Goal: Information Seeking & Learning: Learn about a topic

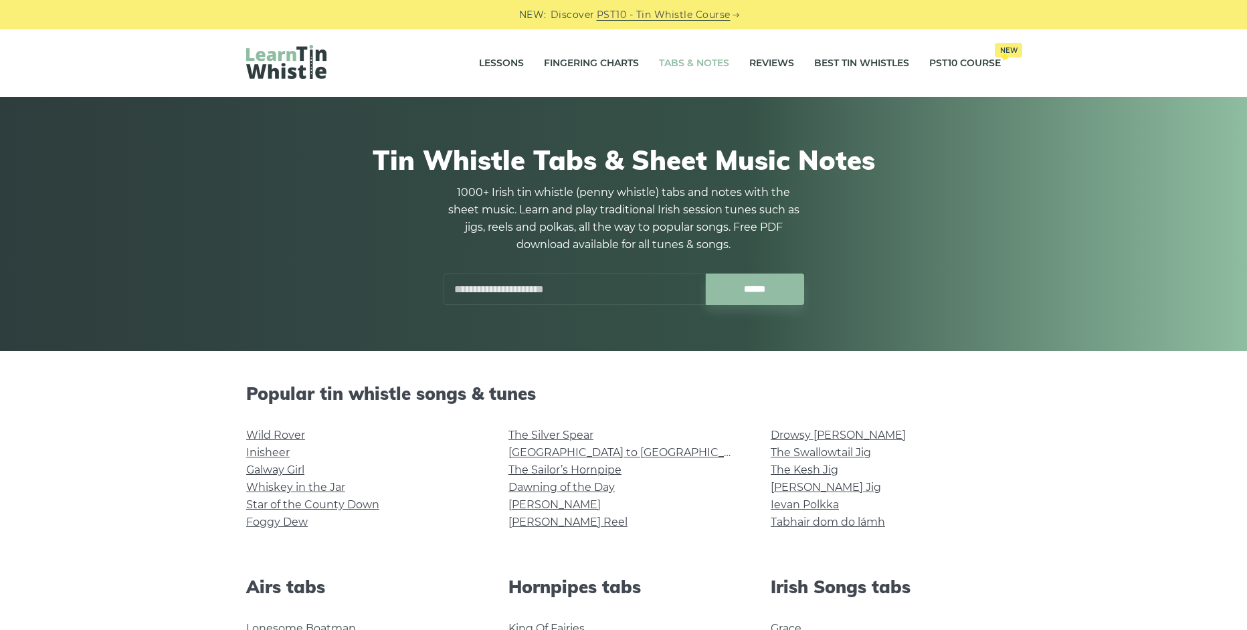
click at [464, 296] on input "text" at bounding box center [575, 289] width 262 height 31
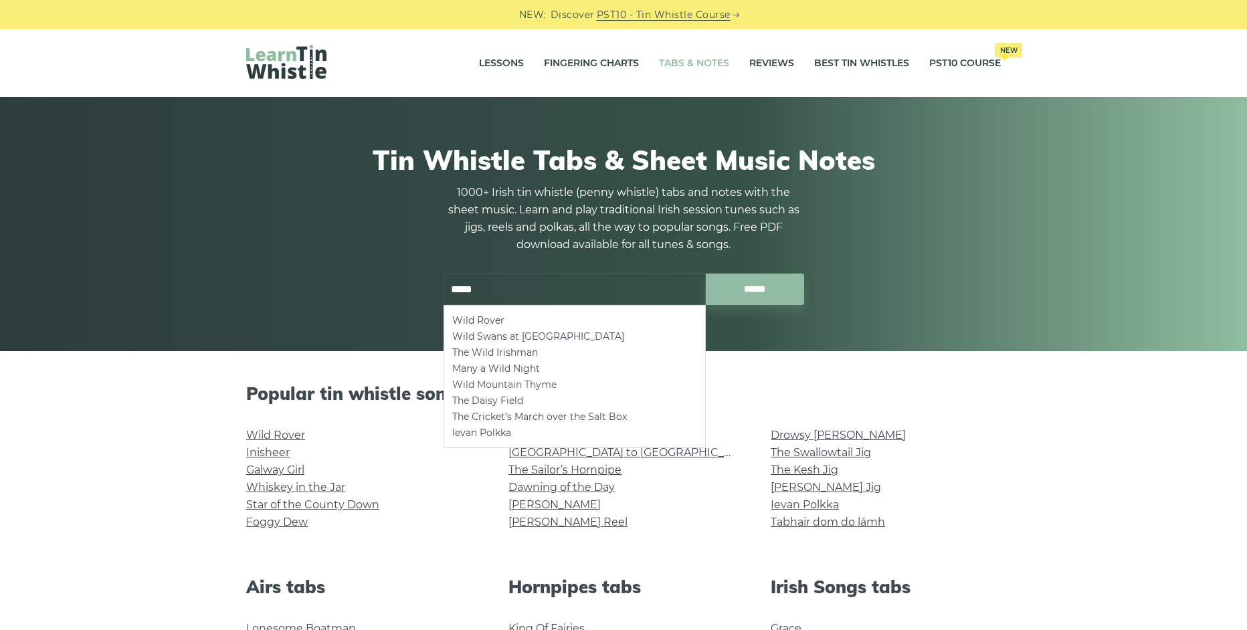
click at [541, 381] on li "Wild Mountain Thyme" at bounding box center [574, 385] width 245 height 16
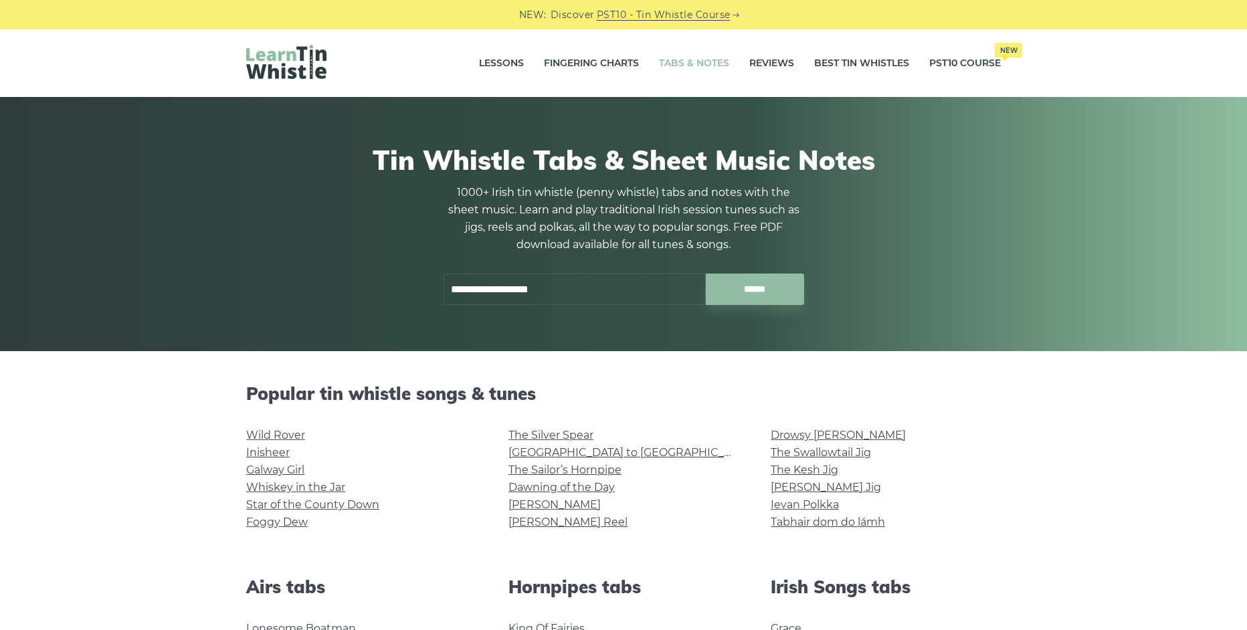
type input "**********"
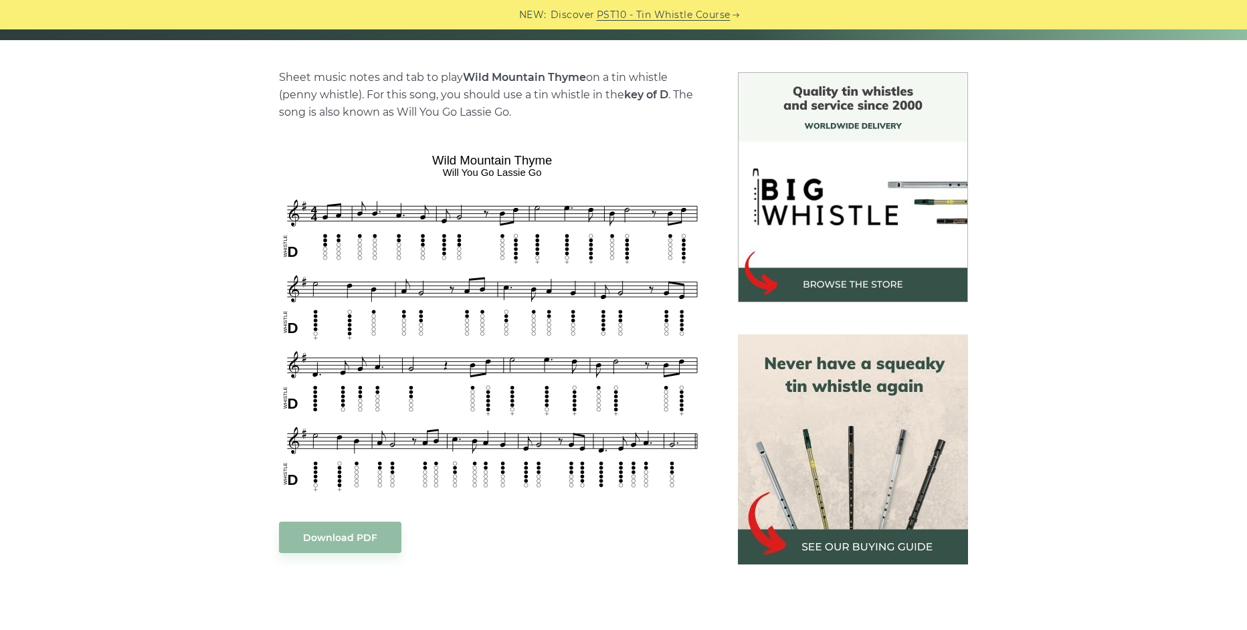
scroll to position [334, 0]
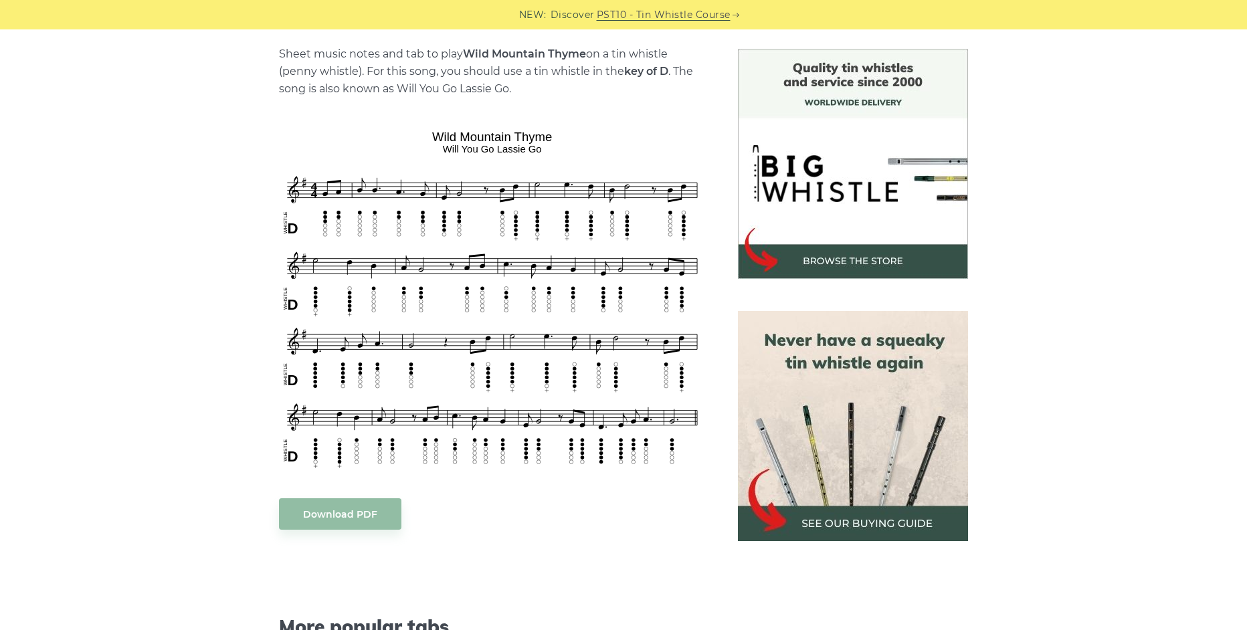
click at [235, 209] on div "Sheet music notes and tab to play Wild Mountain Thyme on a tin whistle (penny w…" at bounding box center [623, 511] width 787 height 924
click at [559, 629] on span "More popular tabs" at bounding box center [492, 626] width 427 height 23
drag, startPoint x: 205, startPoint y: 290, endPoint x: 52, endPoint y: 401, distance: 189.2
click at [205, 290] on div "Sheet music notes and tab to play Wild Mountain Thyme on a tin whistle (penny w…" at bounding box center [623, 511] width 1247 height 924
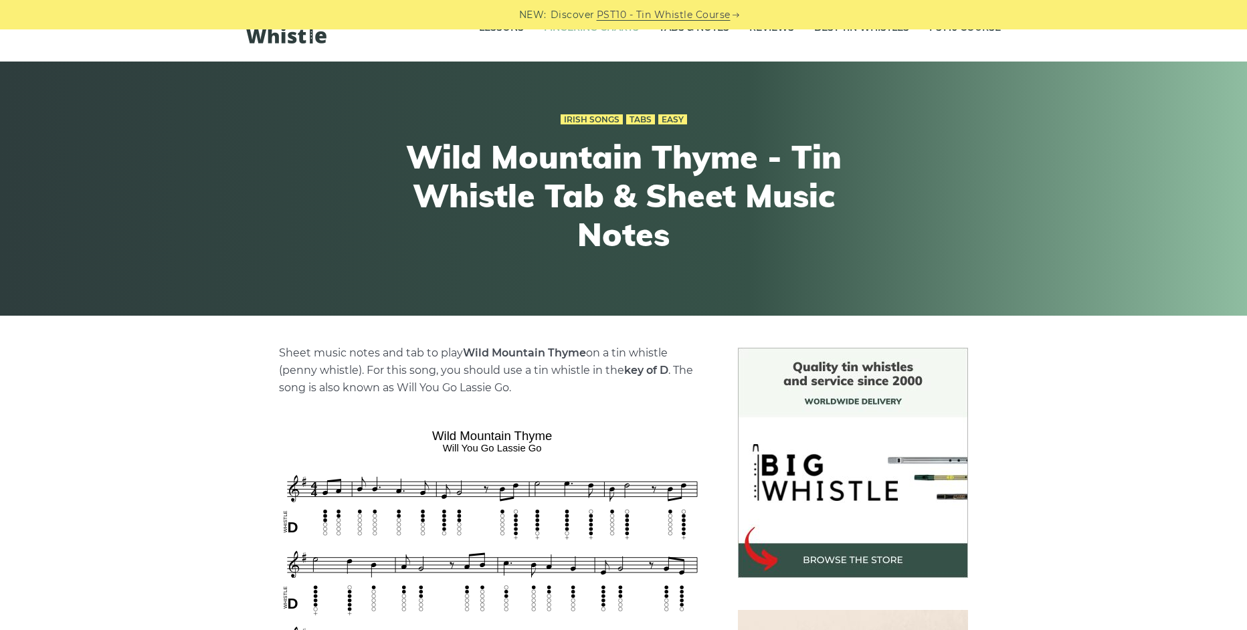
scroll to position [0, 0]
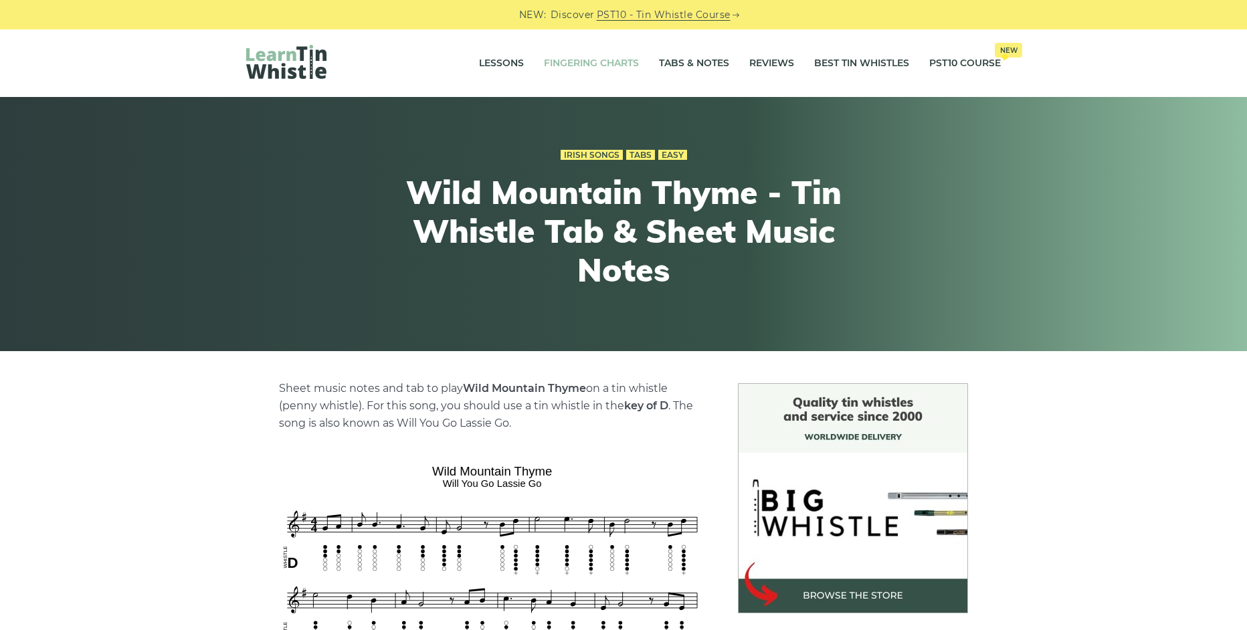
click at [550, 70] on link "Fingering Charts" at bounding box center [591, 63] width 95 height 33
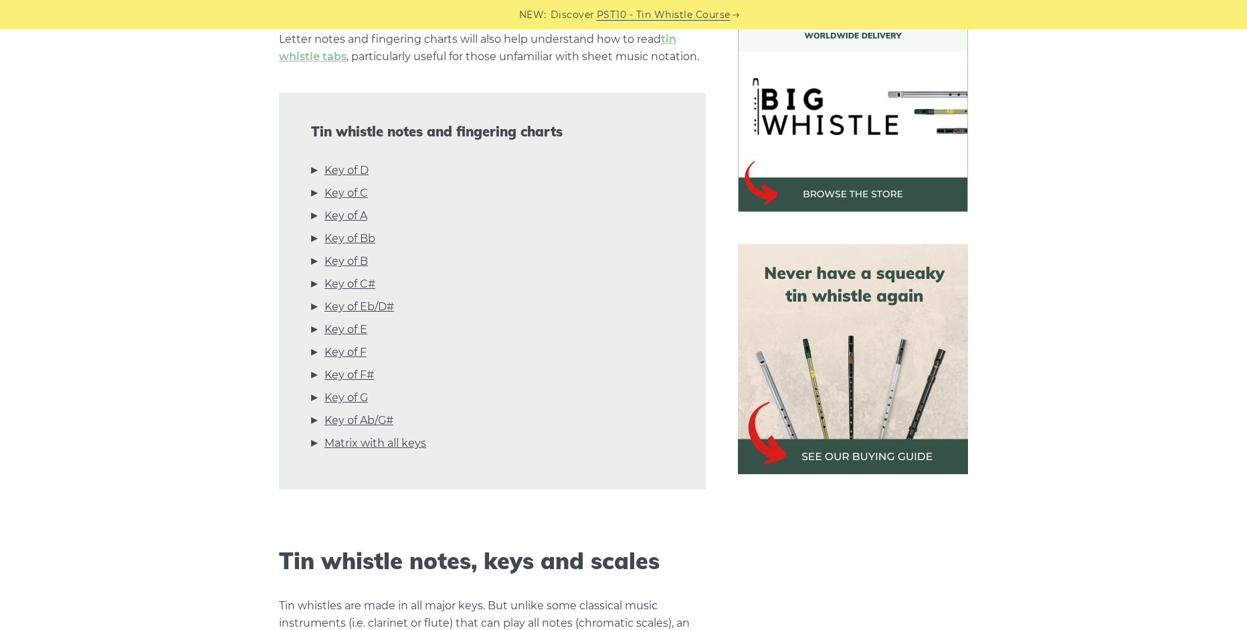
click at [346, 169] on link "Key of D" at bounding box center [346, 170] width 44 height 17
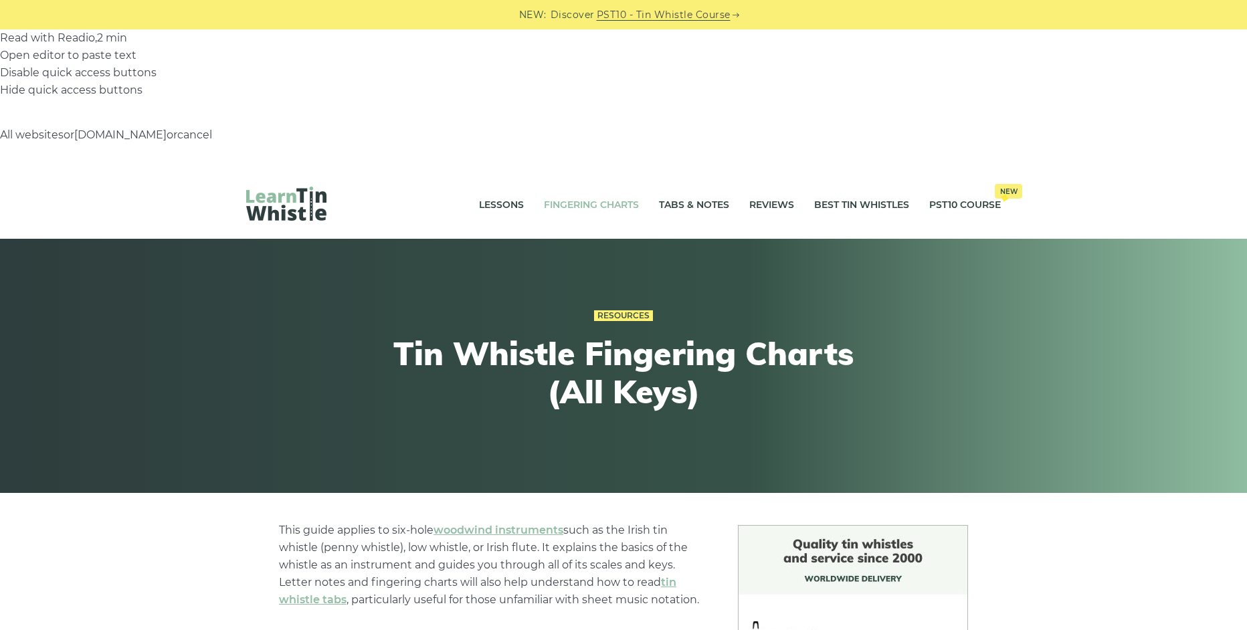
drag, startPoint x: 715, startPoint y: 208, endPoint x: 713, endPoint y: 96, distance: 112.4
click at [692, 188] on link "Tabs & Notes" at bounding box center [694, 204] width 70 height 33
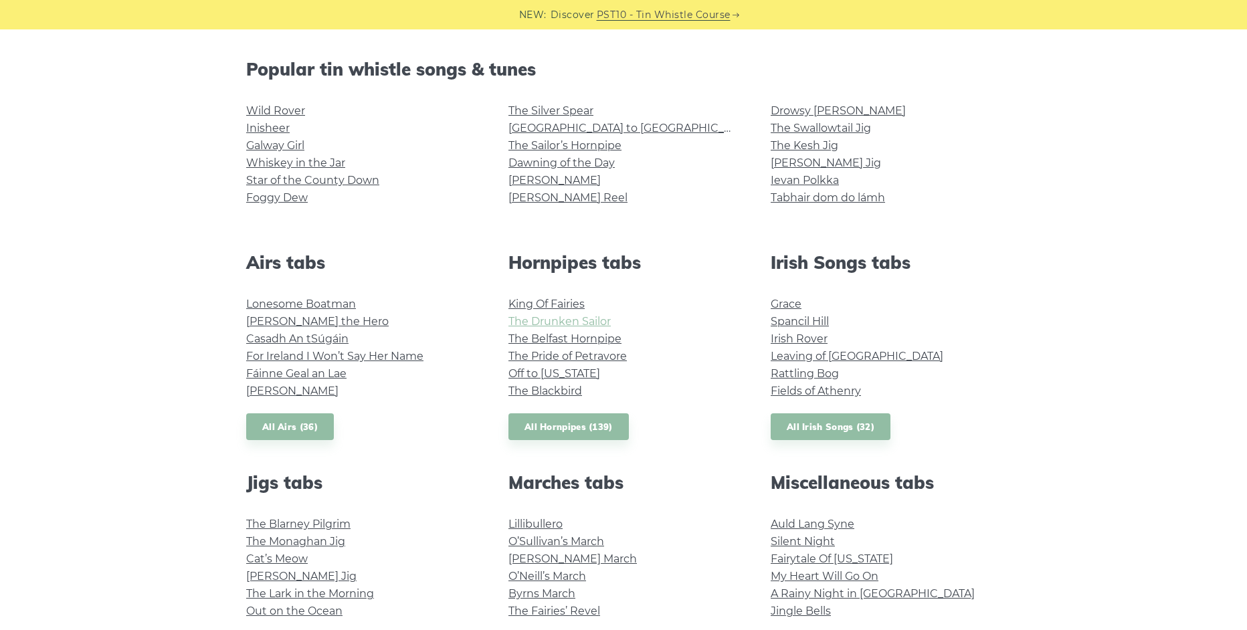
scroll to position [334, 0]
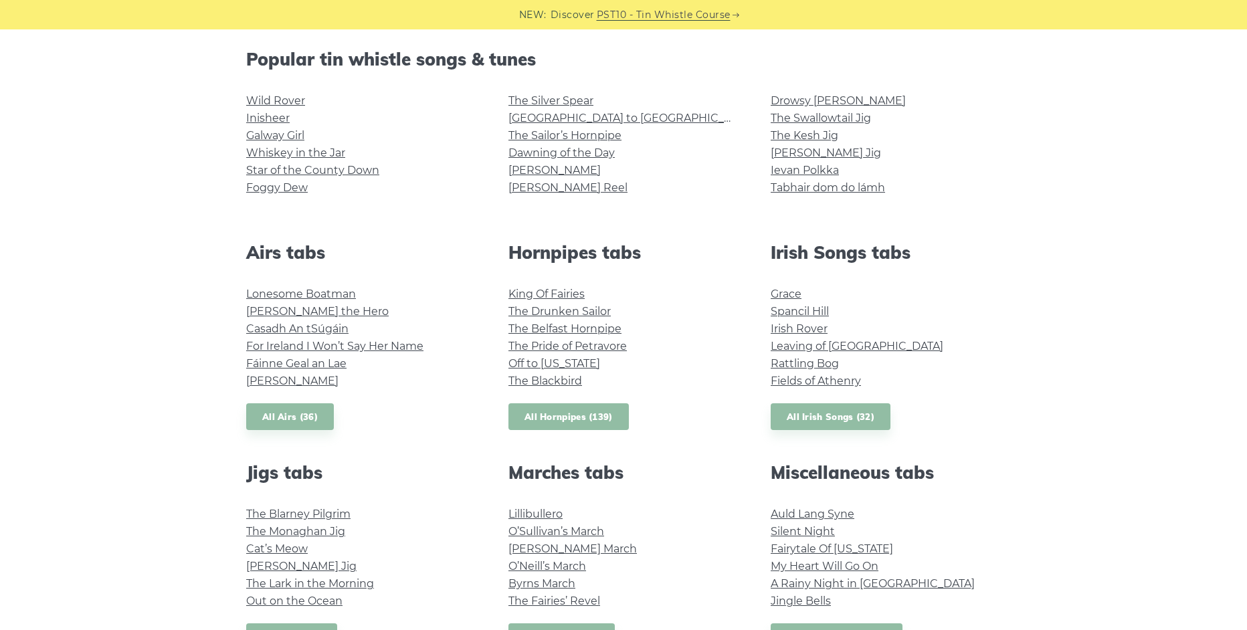
click at [585, 413] on link "All Hornpipes (139)" at bounding box center [568, 416] width 120 height 27
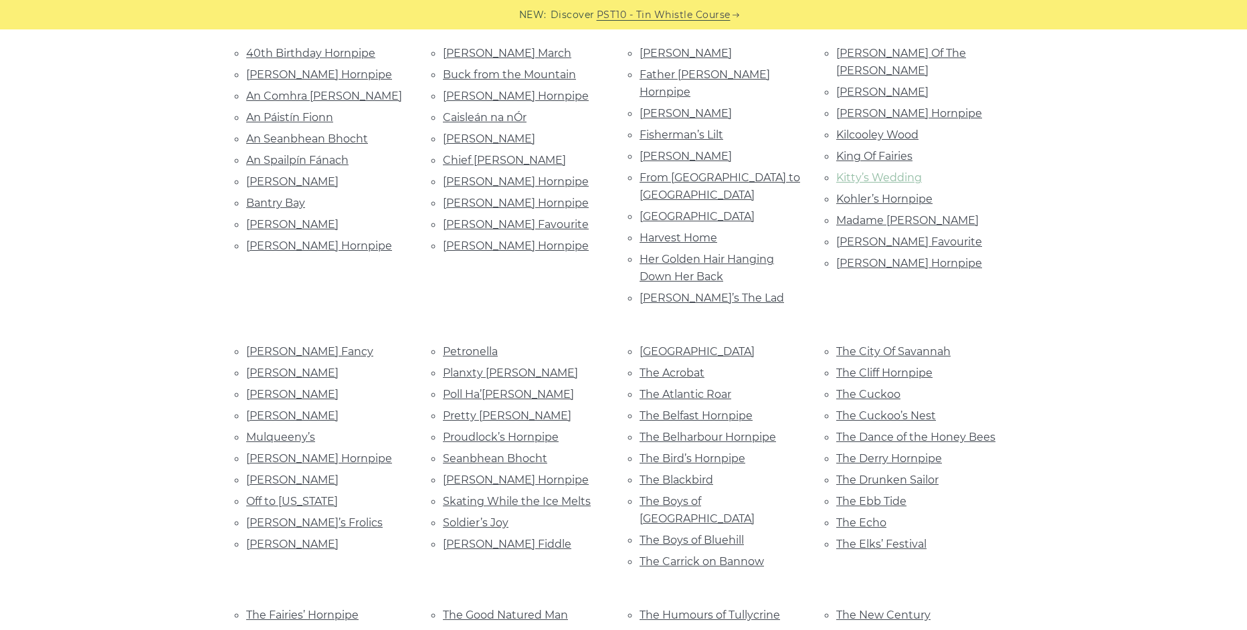
scroll to position [468, 0]
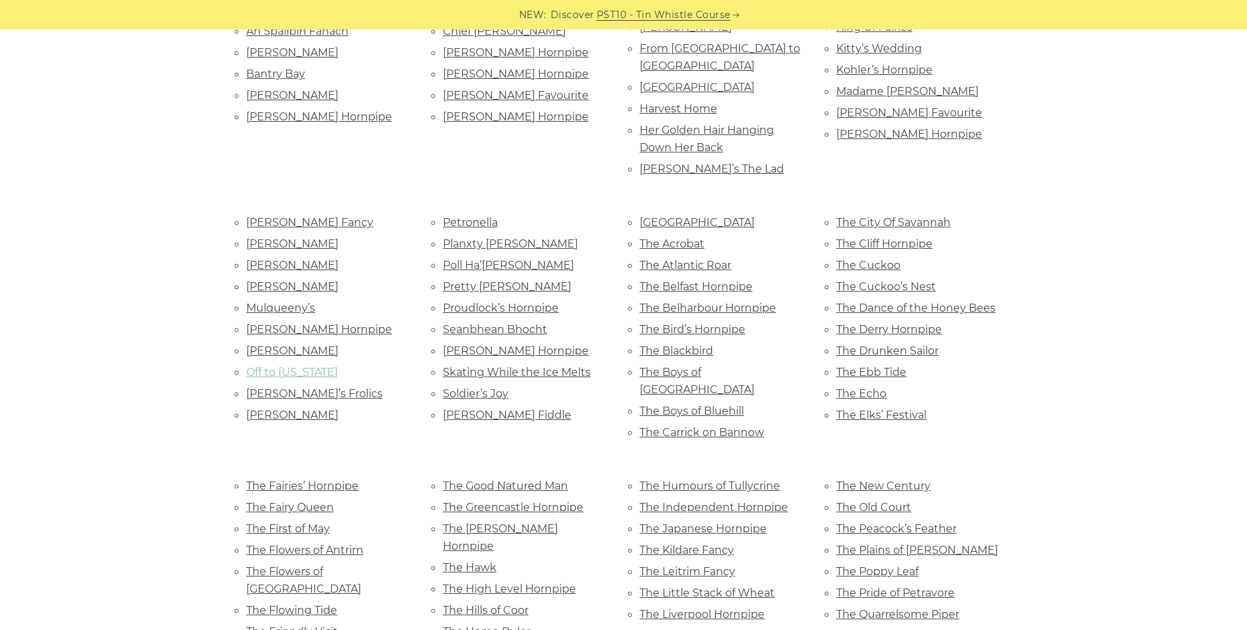
click at [322, 366] on link "Off to [US_STATE]" at bounding box center [292, 372] width 92 height 13
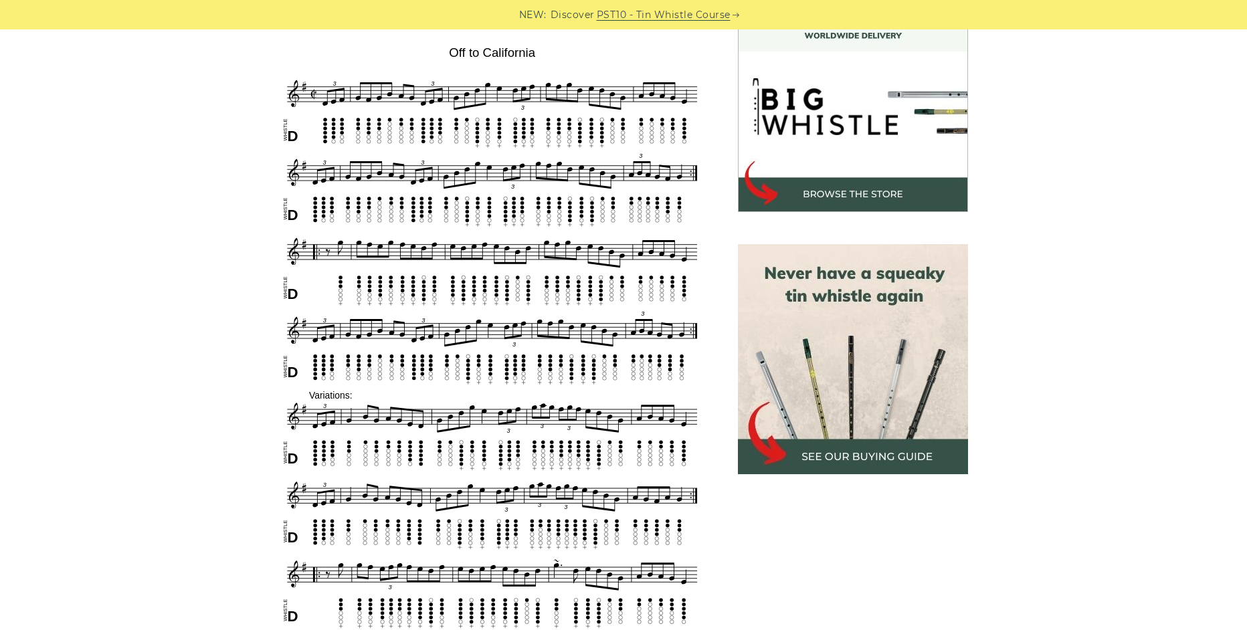
scroll to position [736, 0]
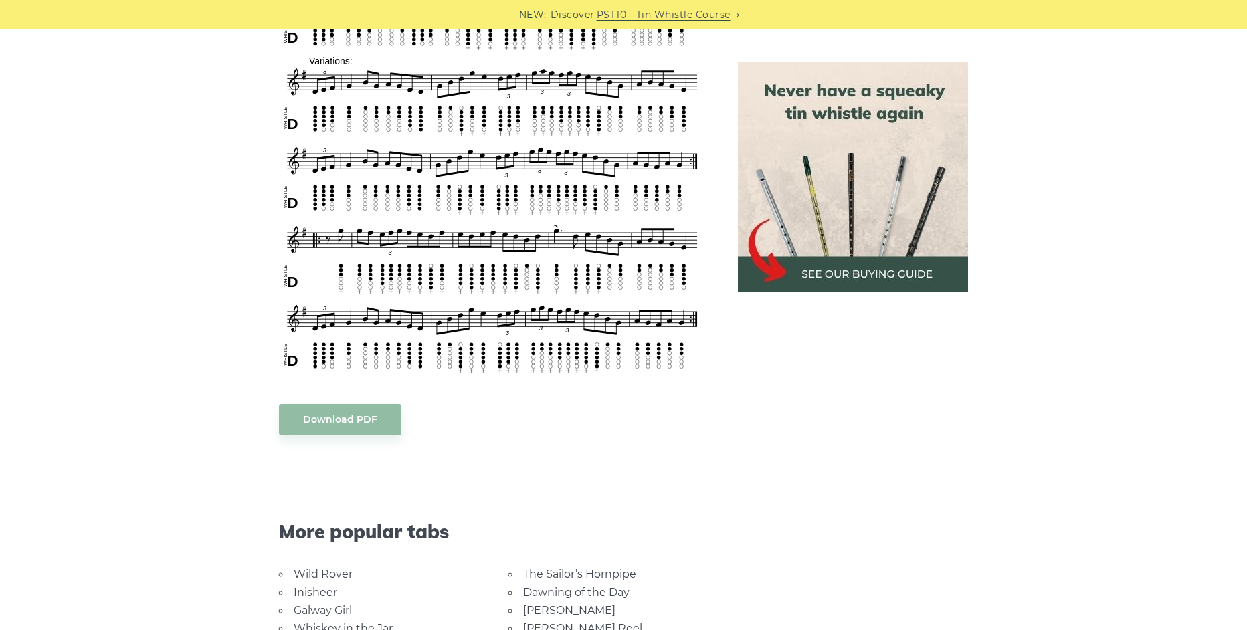
click at [1109, 546] on div "Sheet music notes and tab to play Off to California on a tin whistle (penny whi…" at bounding box center [623, 262] width 1247 height 1231
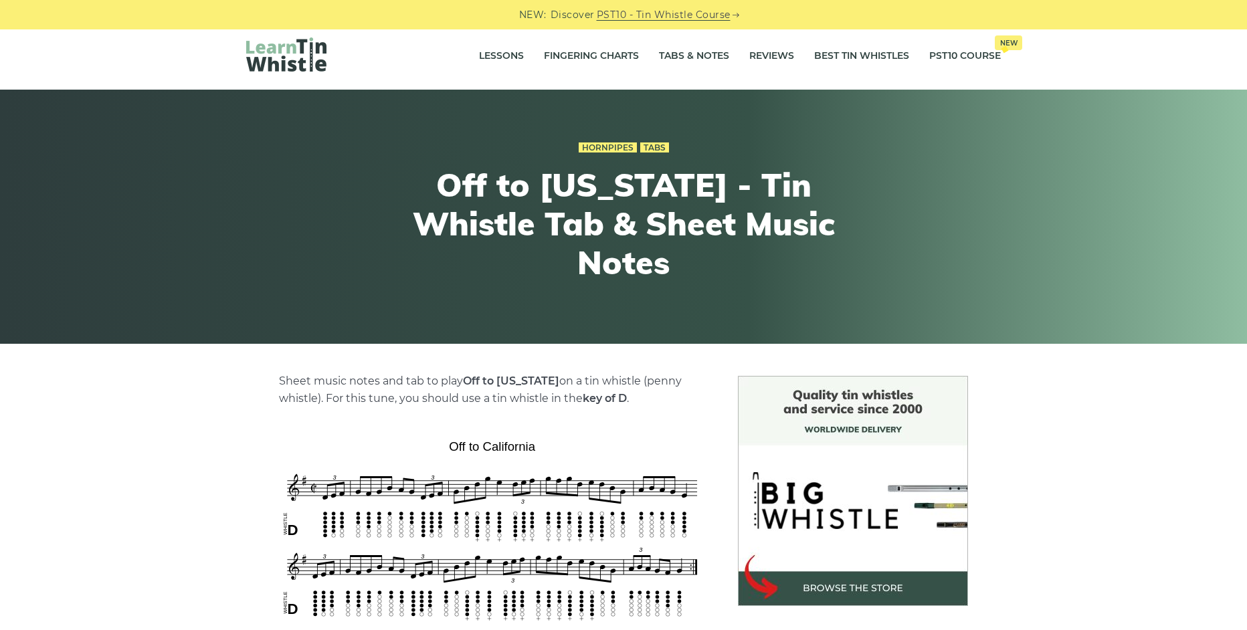
scroll to position [0, 0]
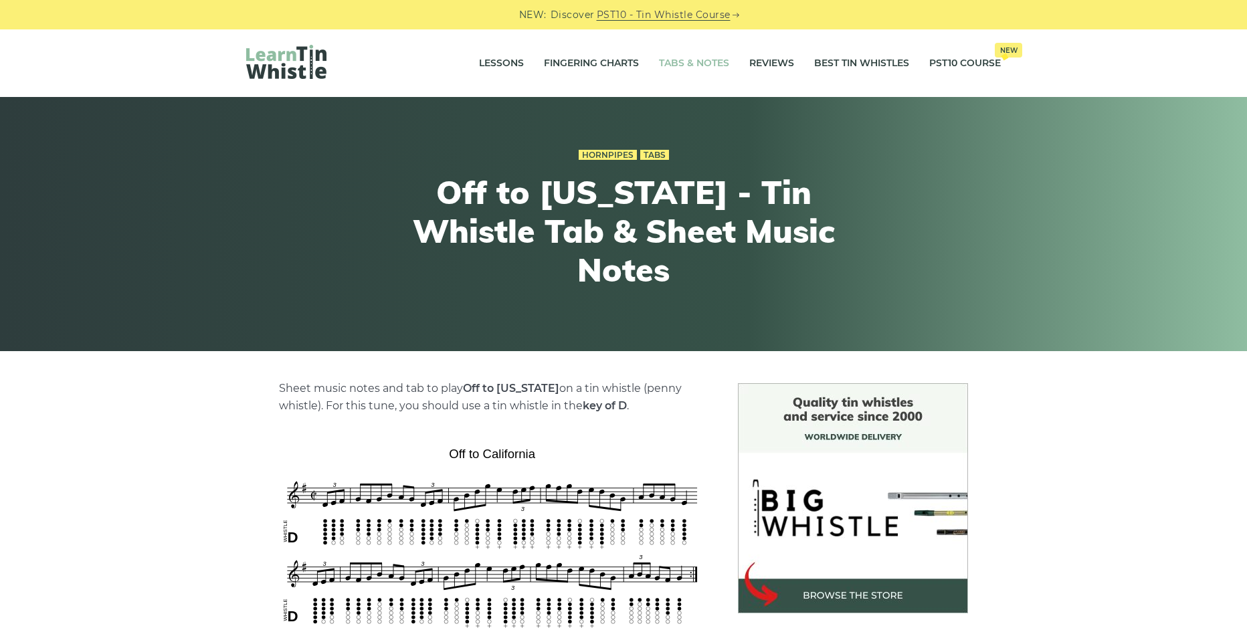
click at [687, 62] on link "Tabs & Notes" at bounding box center [694, 63] width 70 height 33
